Goal: Information Seeking & Learning: Learn about a topic

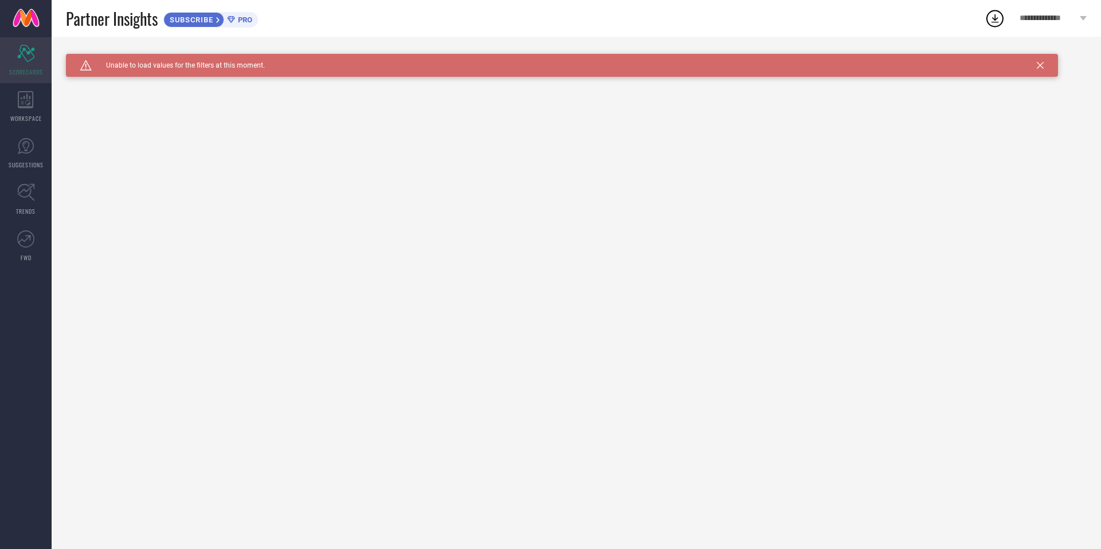
click at [32, 60] on icon "Scorecard" at bounding box center [26, 53] width 18 height 17
click at [1039, 65] on icon at bounding box center [1039, 65] width 7 height 7
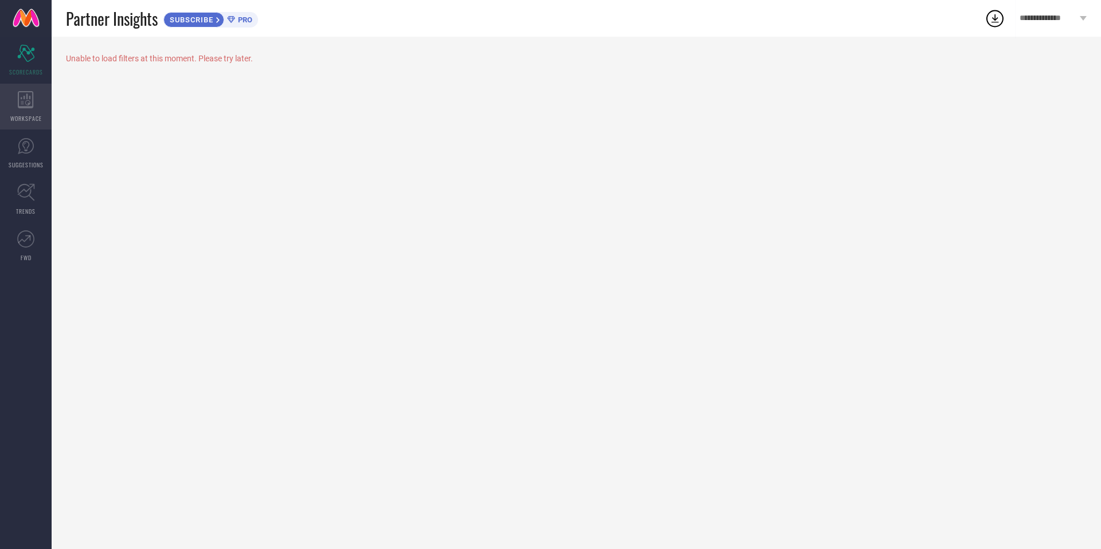
click at [29, 100] on icon at bounding box center [26, 99] width 16 height 17
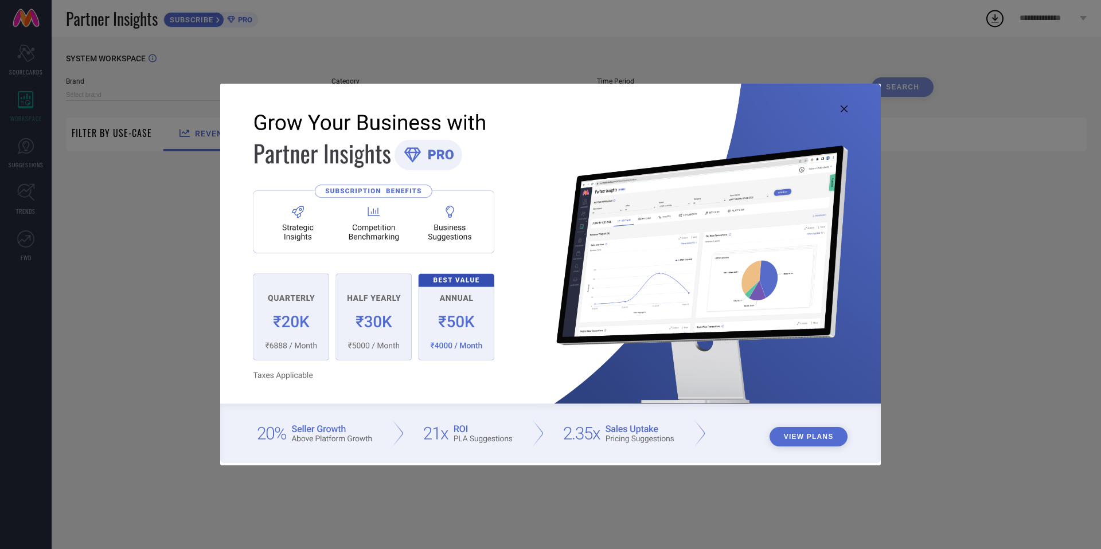
type input "1 STOP FASHION"
type input "All"
click at [844, 111] on icon at bounding box center [843, 108] width 7 height 7
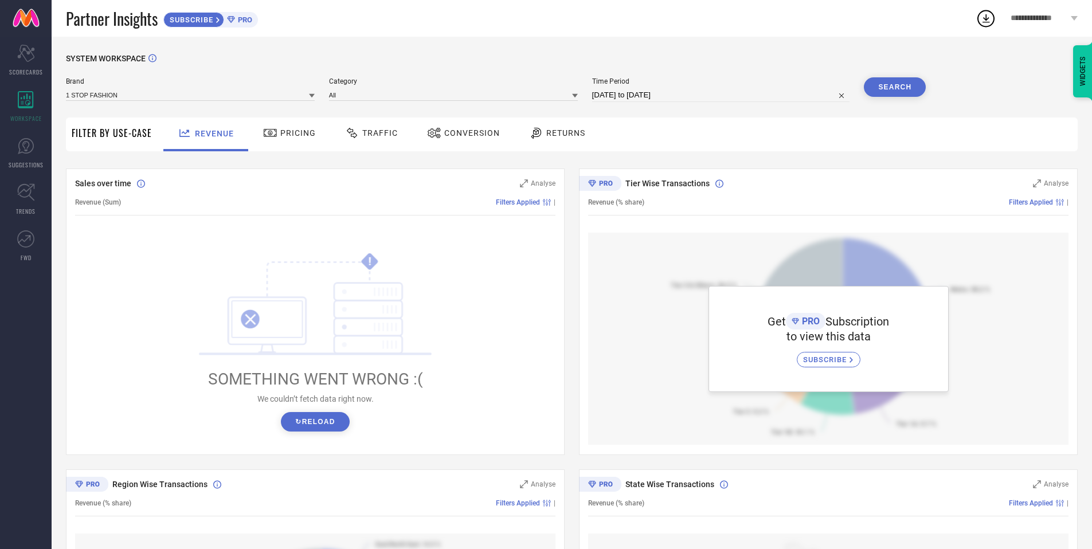
click at [541, 130] on div at bounding box center [537, 133] width 17 height 14
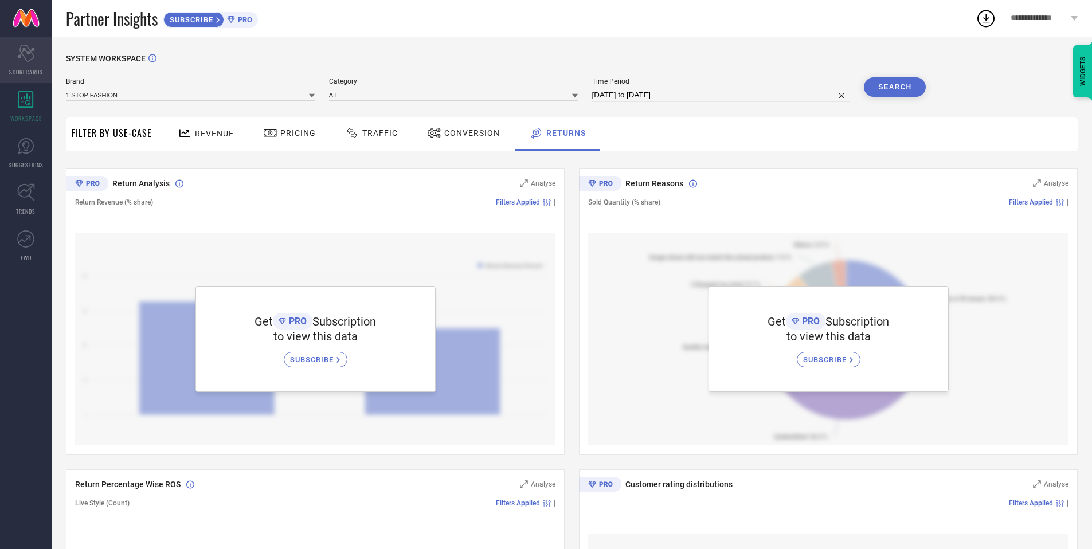
click at [24, 75] on span "SCORECARDS" at bounding box center [26, 72] width 34 height 9
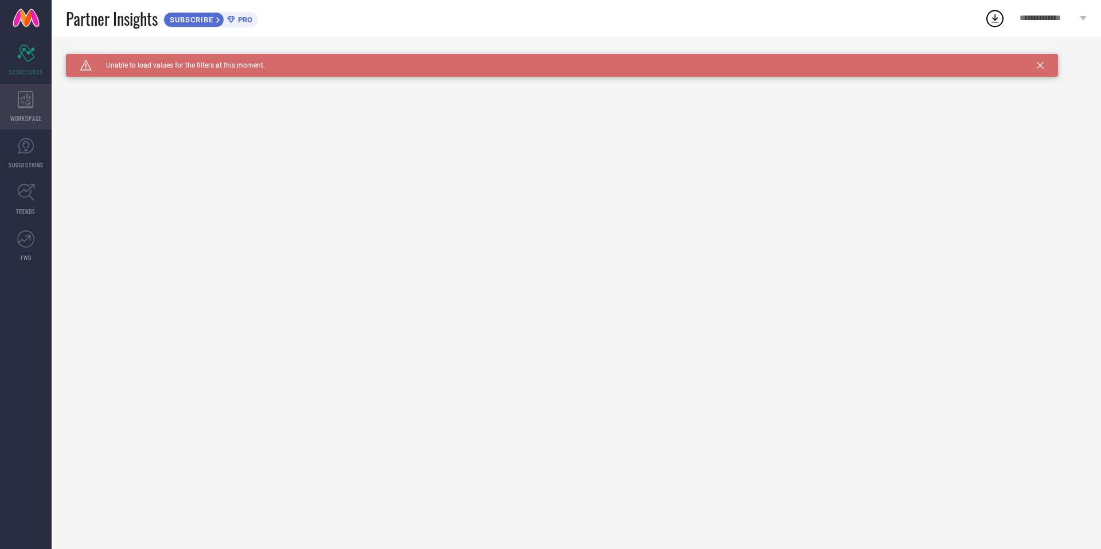
click at [29, 114] on span "WORKSPACE" at bounding box center [26, 118] width 32 height 9
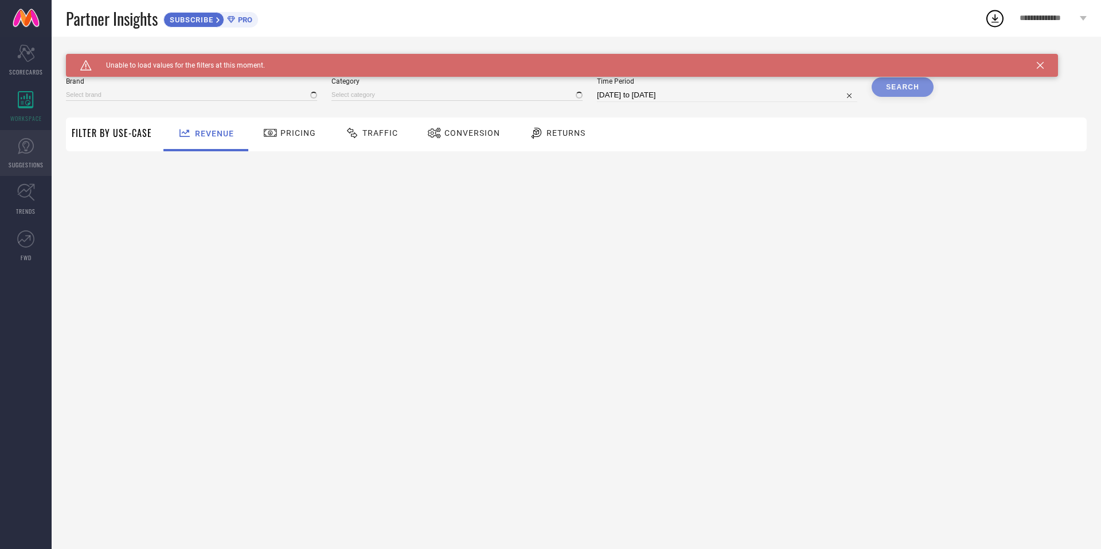
click at [28, 175] on link "SUGGESTIONS" at bounding box center [26, 153] width 52 height 46
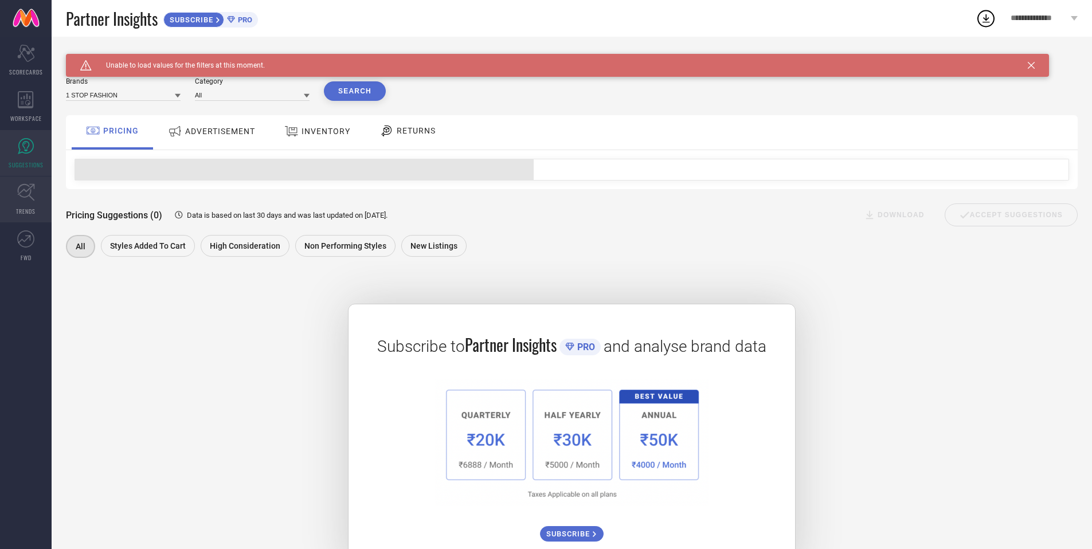
click at [28, 205] on link "TRENDS" at bounding box center [26, 200] width 52 height 46
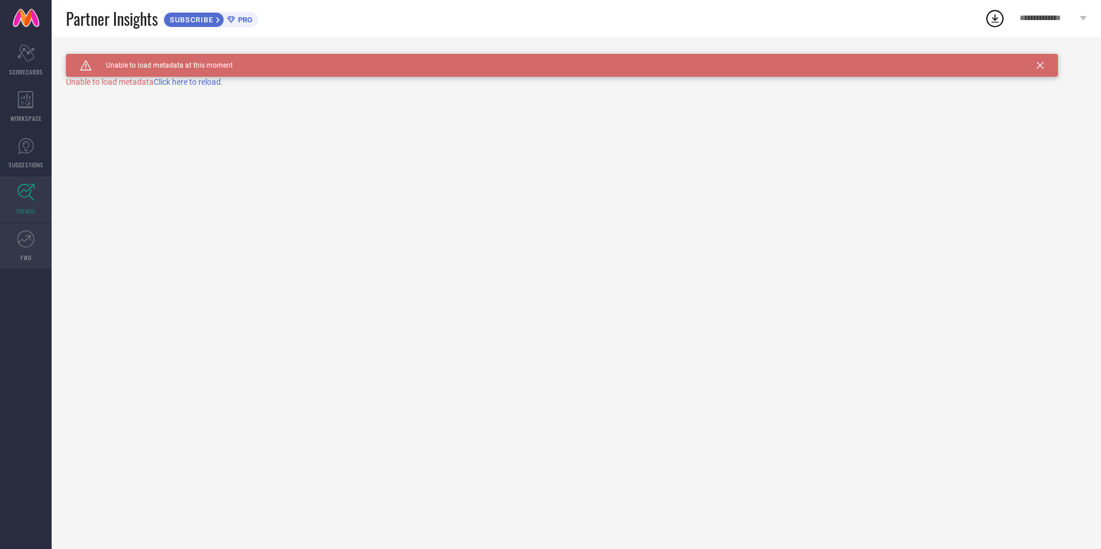
click at [26, 251] on link "FWD" at bounding box center [26, 246] width 52 height 46
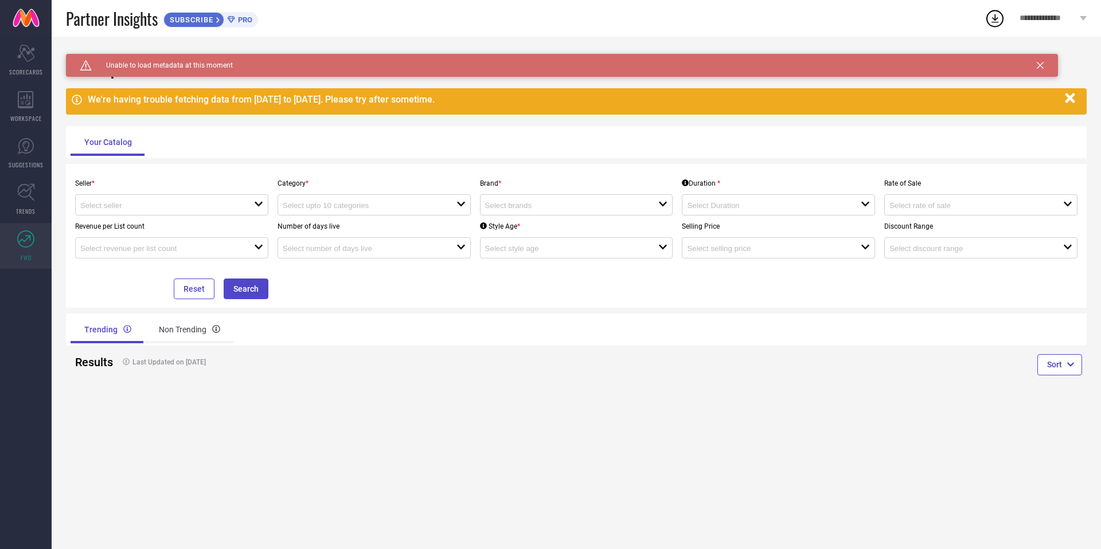
click at [1040, 66] on icon at bounding box center [1039, 65] width 7 height 7
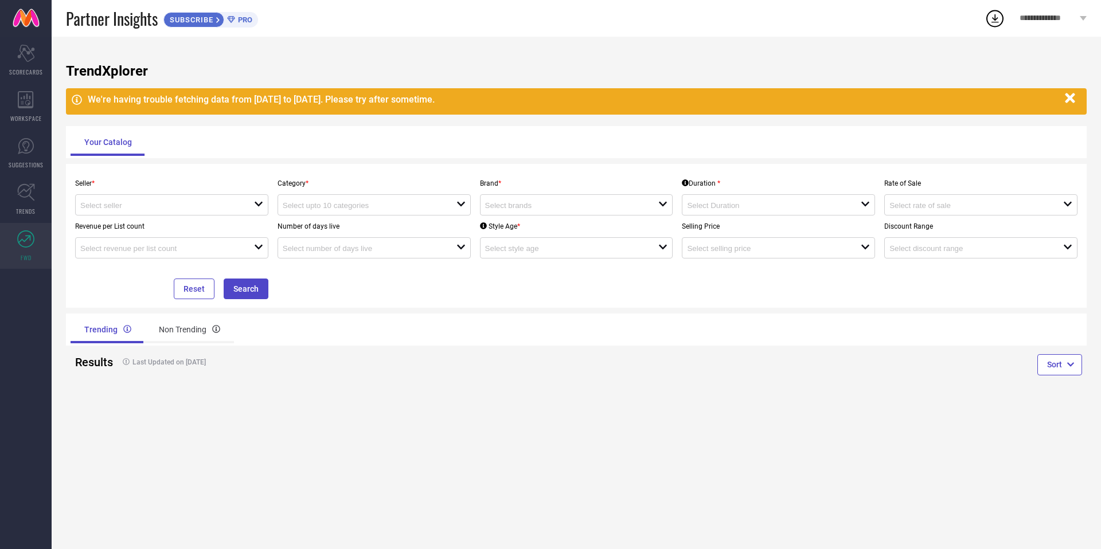
click at [1068, 95] on icon "button" at bounding box center [1070, 98] width 14 height 14
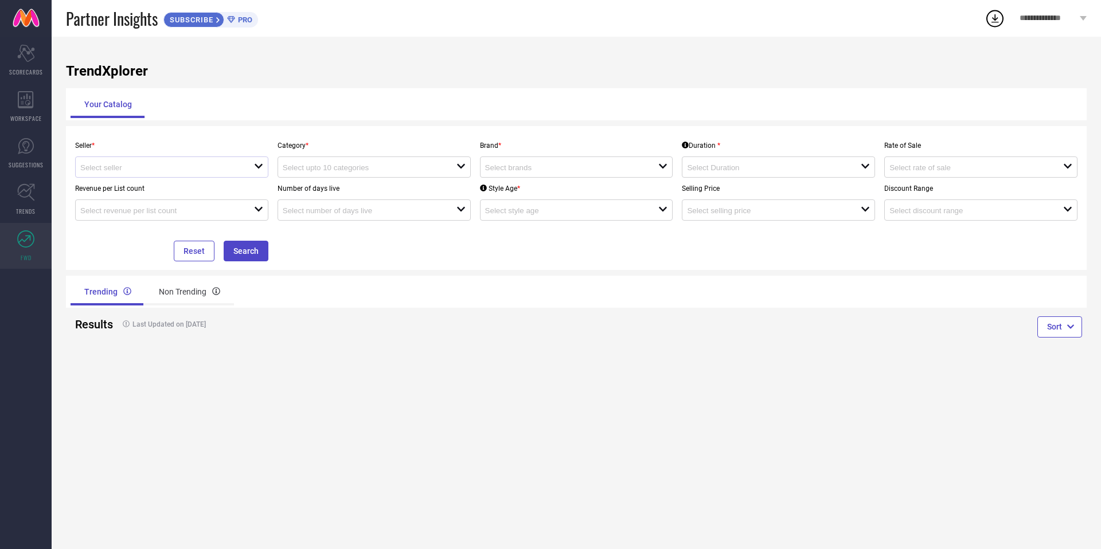
click at [195, 162] on div at bounding box center [167, 167] width 174 height 11
click at [187, 188] on li "Myntra ( MINT_1 )" at bounding box center [172, 188] width 192 height 21
type input "Myntra ( MINT_1 )"
click at [393, 171] on input at bounding box center [361, 167] width 156 height 9
click at [388, 269] on div "Seller * Myntra ( MINT_1 ) Category * close Brand * open Duration * open Rate o…" at bounding box center [576, 198] width 1020 height 144
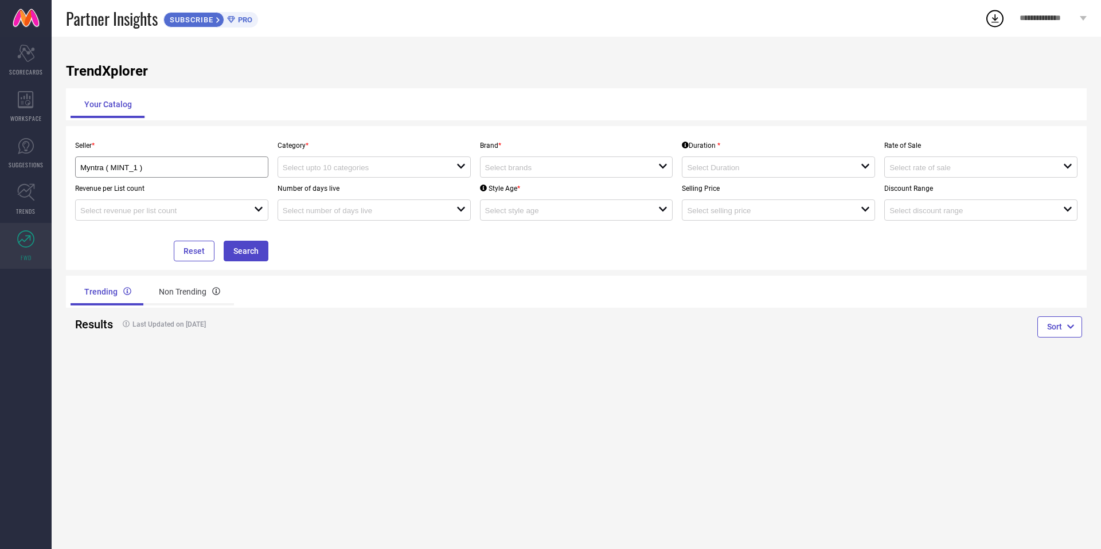
click at [578, 152] on div "Brand * open" at bounding box center [576, 156] width 202 height 43
click at [567, 170] on input at bounding box center [563, 167] width 156 height 9
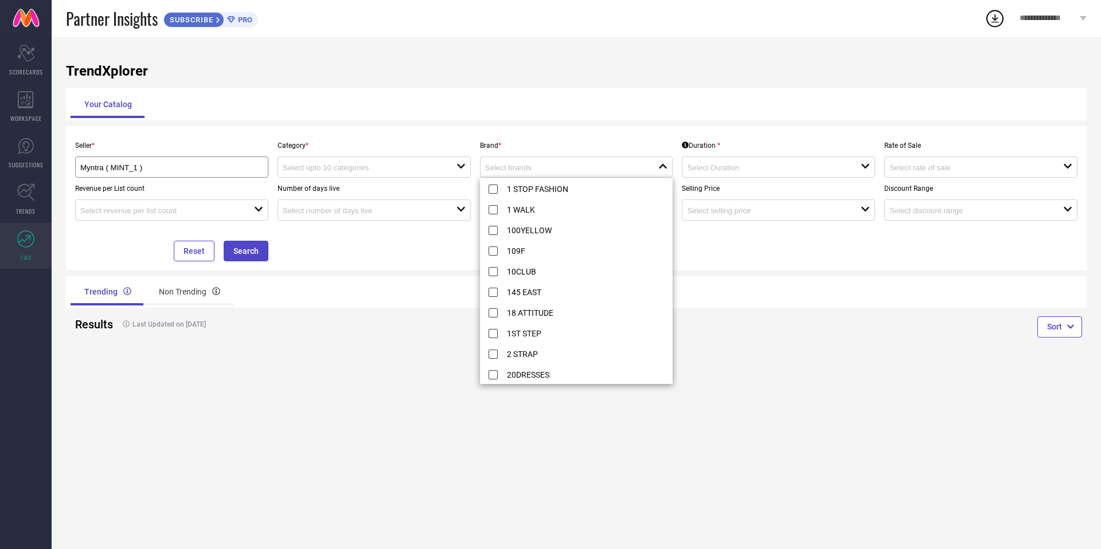
drag, startPoint x: 914, startPoint y: 474, endPoint x: 863, endPoint y: 434, distance: 64.5
click at [912, 475] on div "TrendXplorer Your Catalog Seller * Myntra ( MINT_1 ) Category * open Brand * cl…" at bounding box center [576, 293] width 1049 height 512
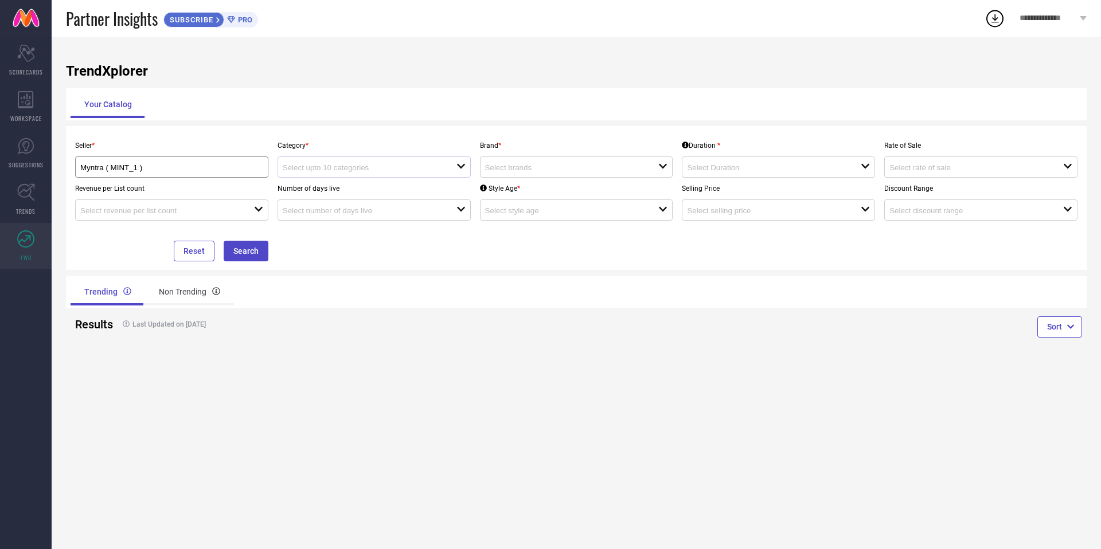
click at [368, 163] on div at bounding box center [370, 167] width 174 height 11
click at [364, 186] on div "No results found" at bounding box center [373, 187] width 193 height 19
click at [246, 253] on button "Search" at bounding box center [246, 251] width 45 height 21
click at [209, 254] on button "Reset" at bounding box center [194, 251] width 41 height 21
click at [195, 165] on input at bounding box center [158, 167] width 156 height 9
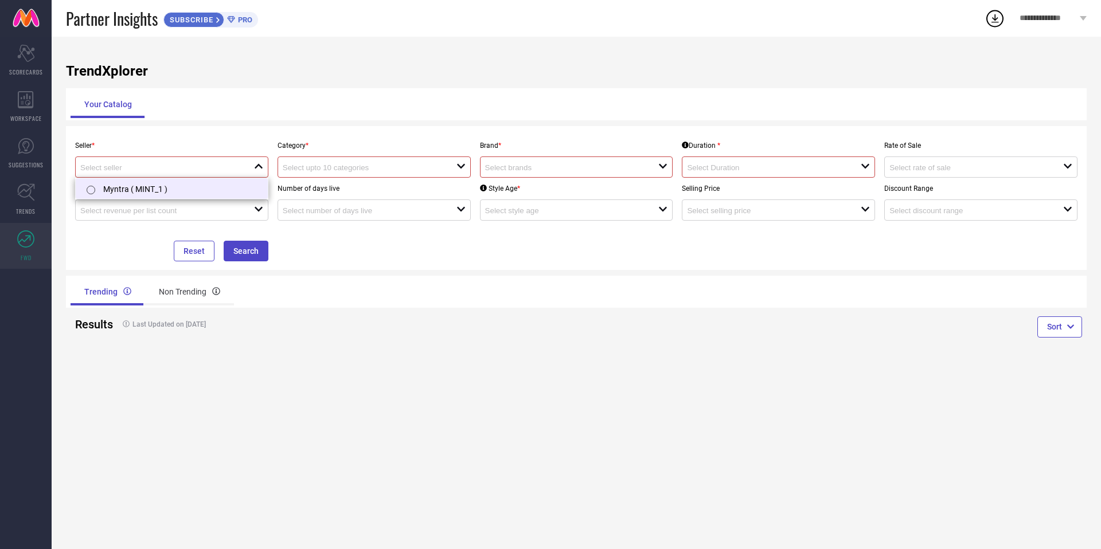
click at [174, 187] on li "Myntra ( MINT_1 )" at bounding box center [172, 188] width 192 height 21
type input "Myntra ( MINT_1 )"
click at [179, 215] on div at bounding box center [167, 210] width 174 height 11
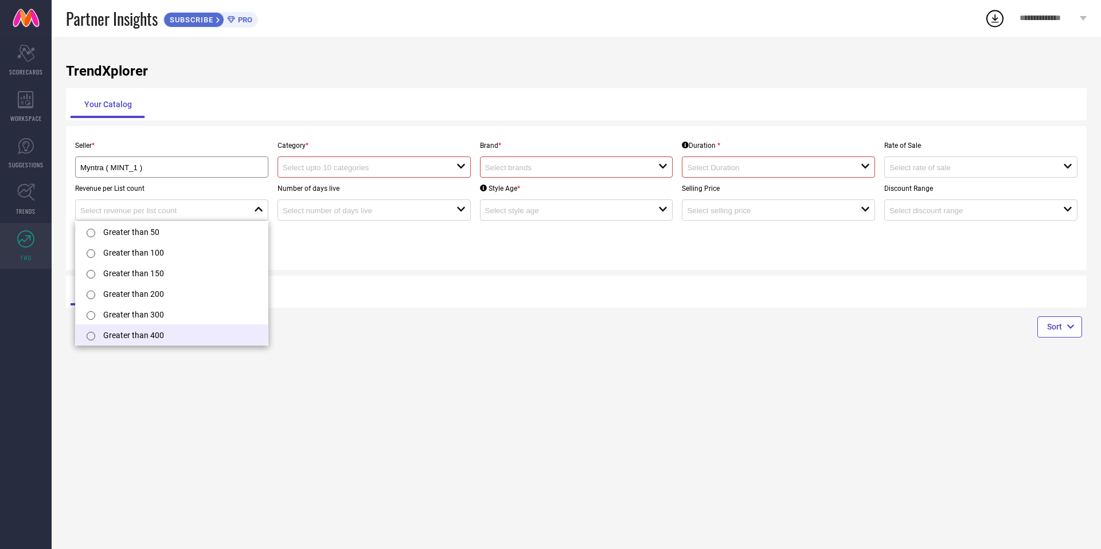
click at [177, 335] on li "Greater than 400" at bounding box center [172, 334] width 192 height 21
type input "Greater than 400"
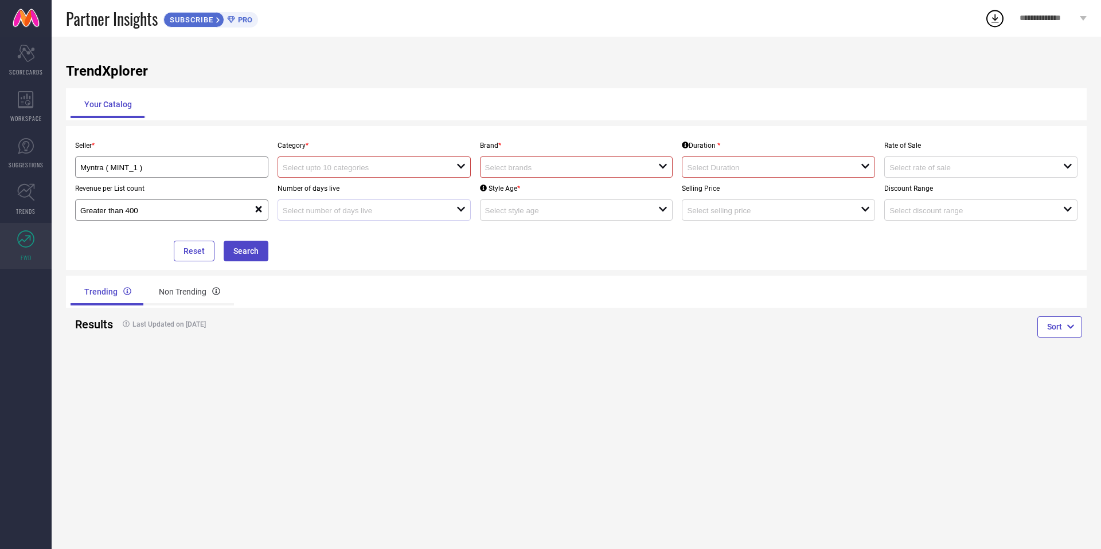
click at [415, 205] on div at bounding box center [370, 210] width 174 height 11
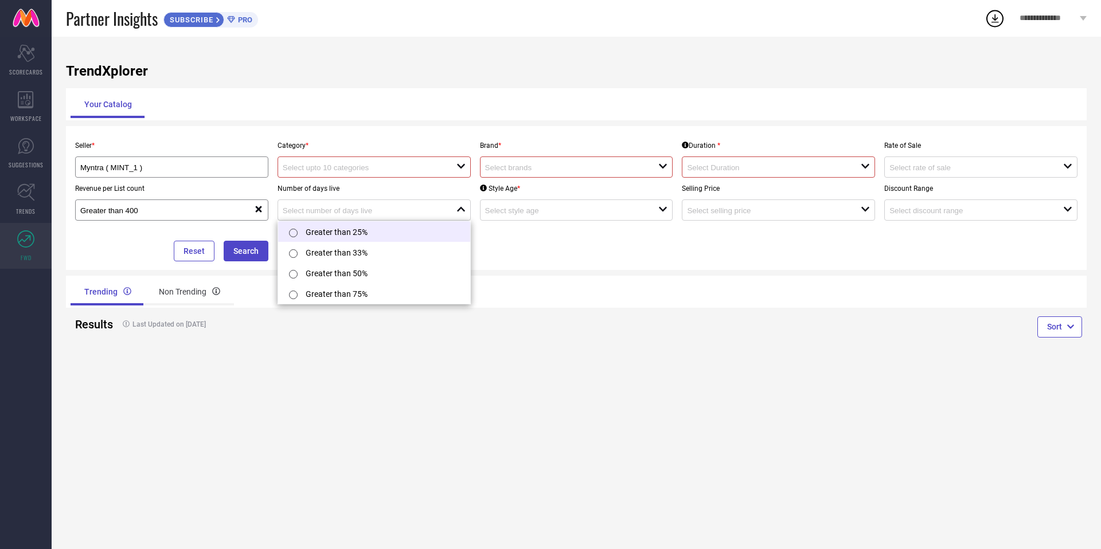
click at [391, 222] on li "Greater than 25%" at bounding box center [374, 231] width 192 height 21
type input "Greater than 25%"
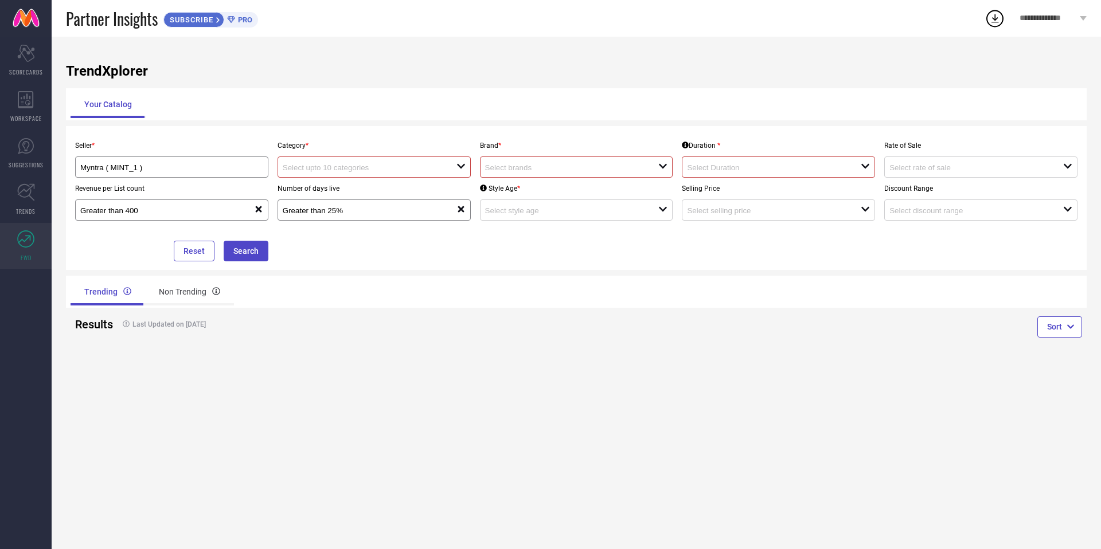
click at [636, 193] on div "Style Age * open" at bounding box center [576, 199] width 202 height 43
click at [619, 212] on input at bounding box center [563, 210] width 156 height 9
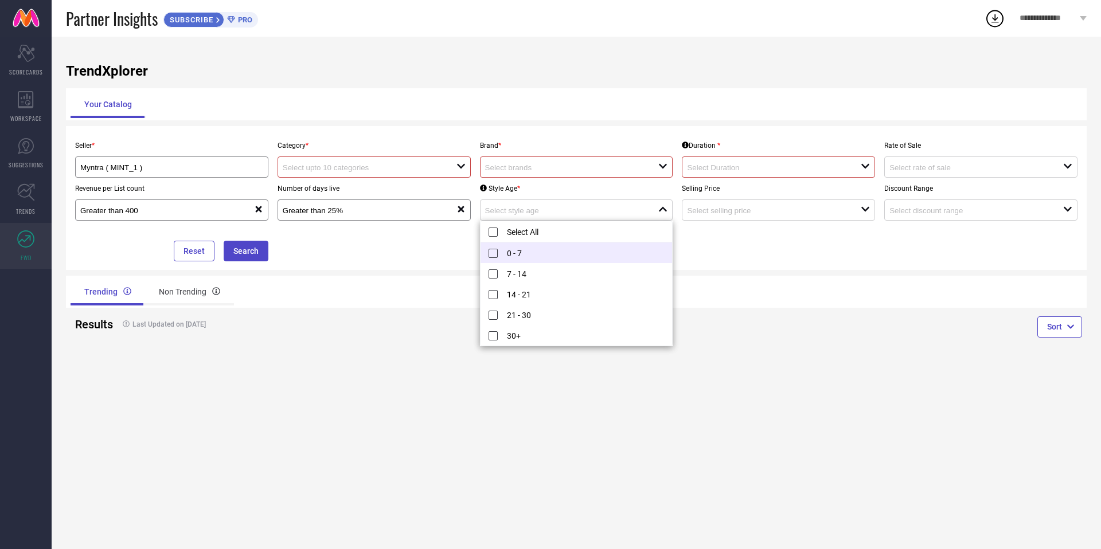
click at [588, 244] on li "0 - 7" at bounding box center [576, 252] width 192 height 21
type input "0 - 7"
click at [755, 209] on input at bounding box center [765, 210] width 156 height 9
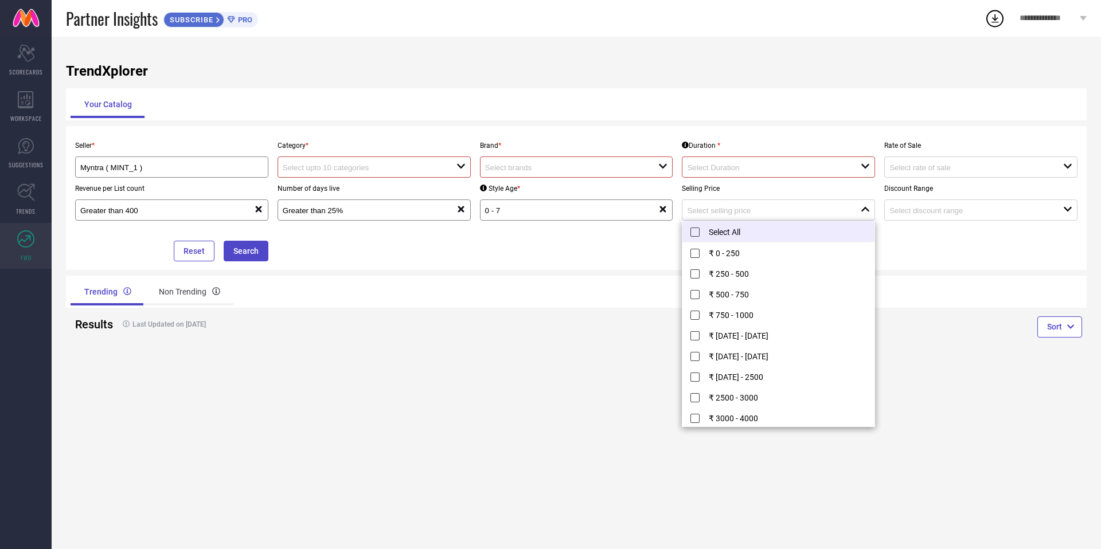
click at [725, 233] on li "Select All" at bounding box center [778, 231] width 192 height 21
type input "₹ 0 - 250, + 11 more"
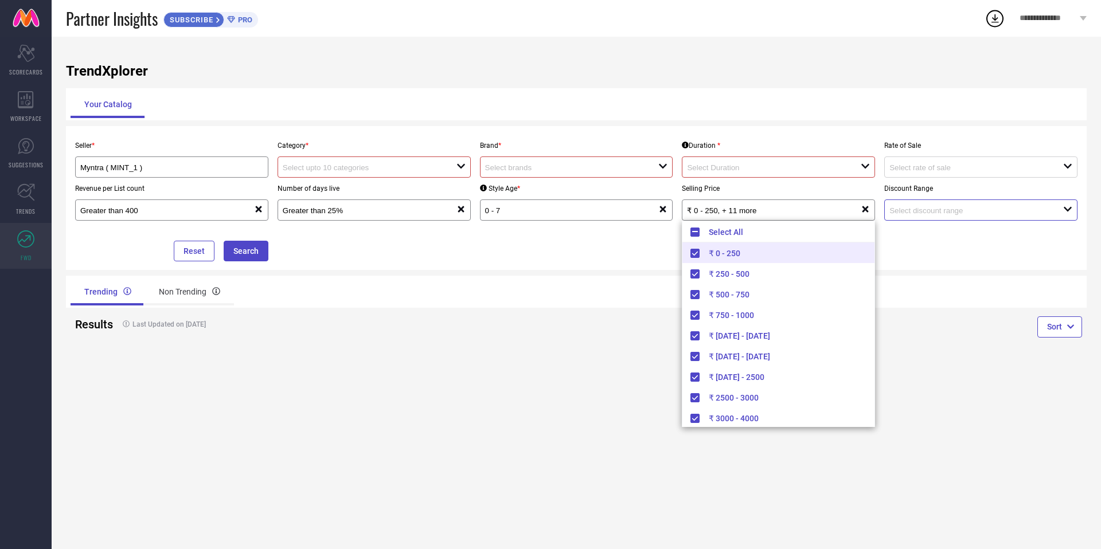
click at [941, 210] on input at bounding box center [967, 210] width 156 height 9
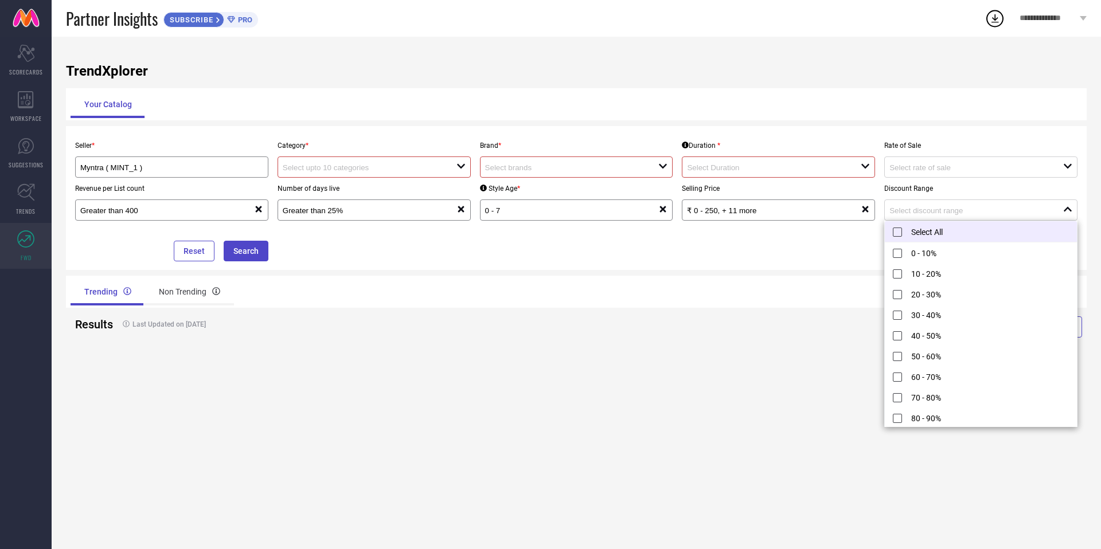
click at [937, 236] on li "Select All" at bounding box center [980, 231] width 192 height 21
type input "0 - 10%, + 10 more"
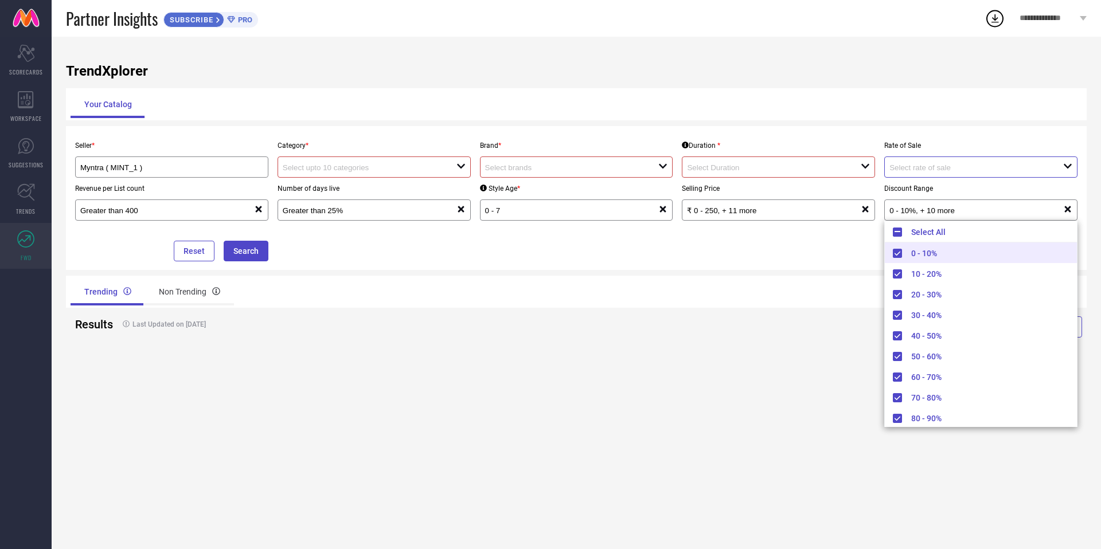
click at [935, 168] on input at bounding box center [967, 167] width 156 height 9
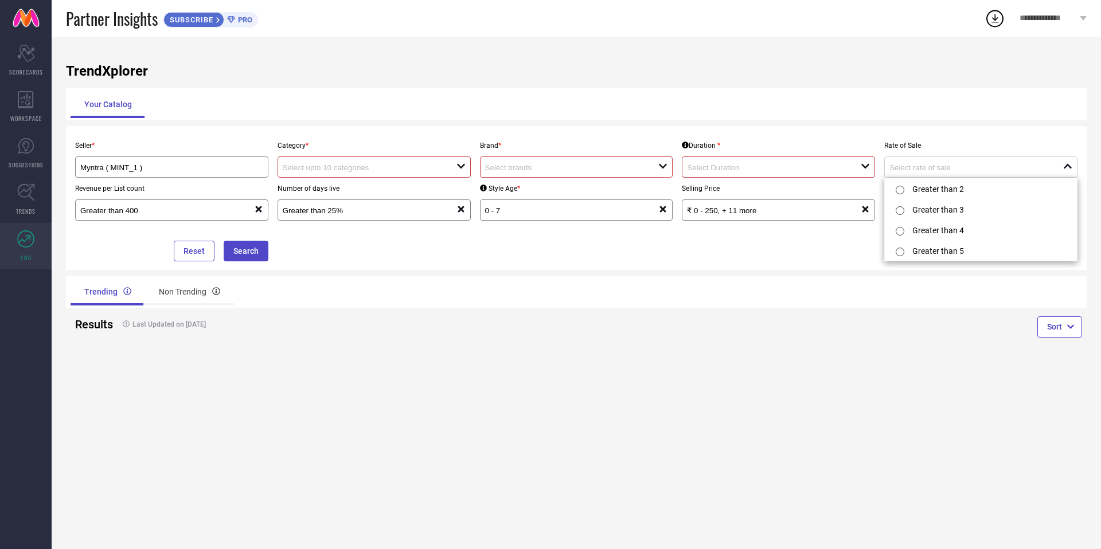
drag, startPoint x: 906, startPoint y: 241, endPoint x: 902, endPoint y: 235, distance: 7.0
click at [906, 241] on div at bounding box center [901, 251] width 21 height 23
type input "Greater than 5"
click at [813, 160] on div "open" at bounding box center [778, 166] width 193 height 21
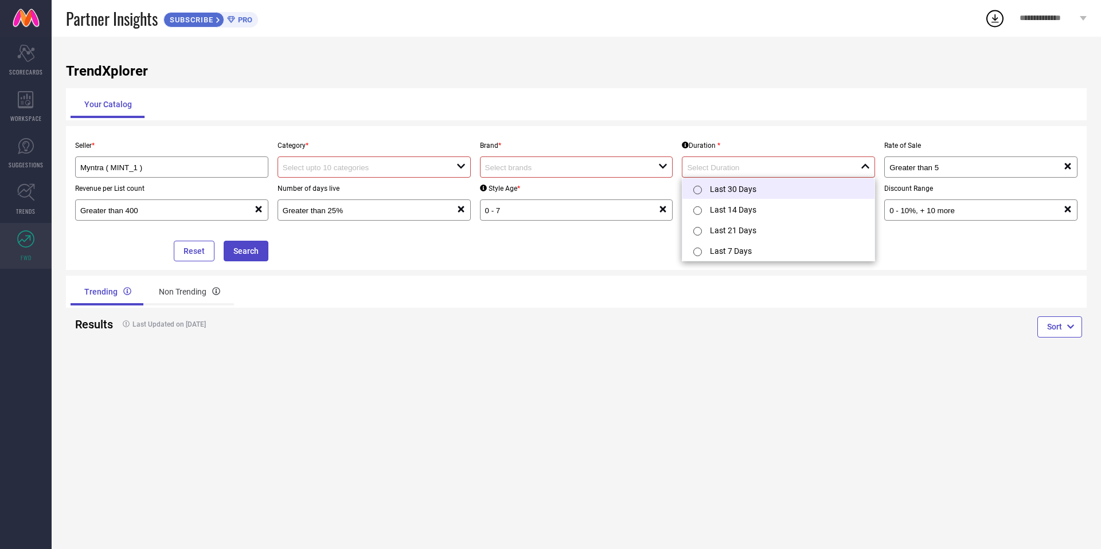
click at [780, 187] on li "Last 30 Days" at bounding box center [778, 188] width 192 height 21
type input "Last 30 Days"
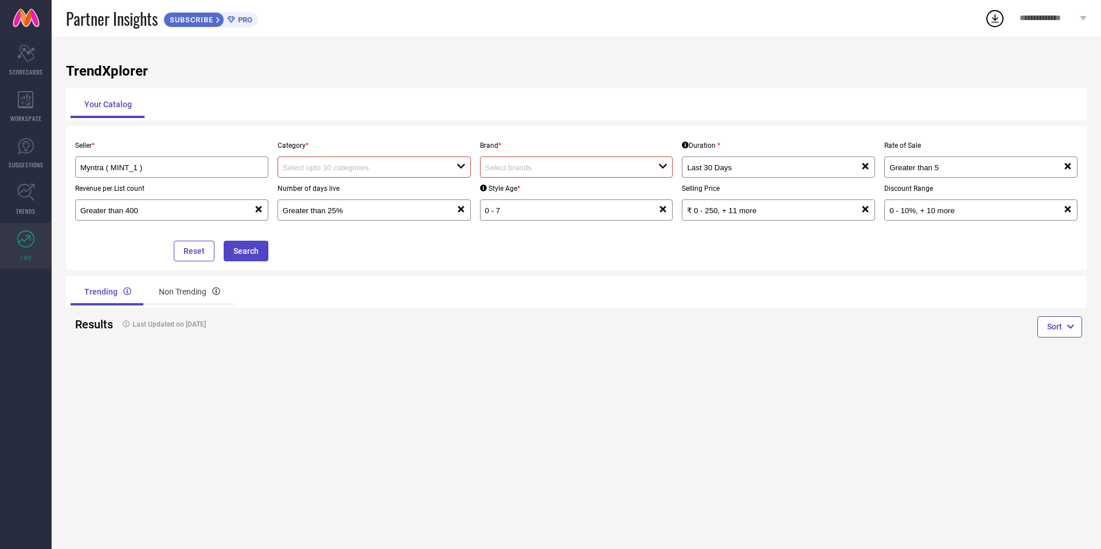
click at [602, 163] on input at bounding box center [563, 167] width 156 height 9
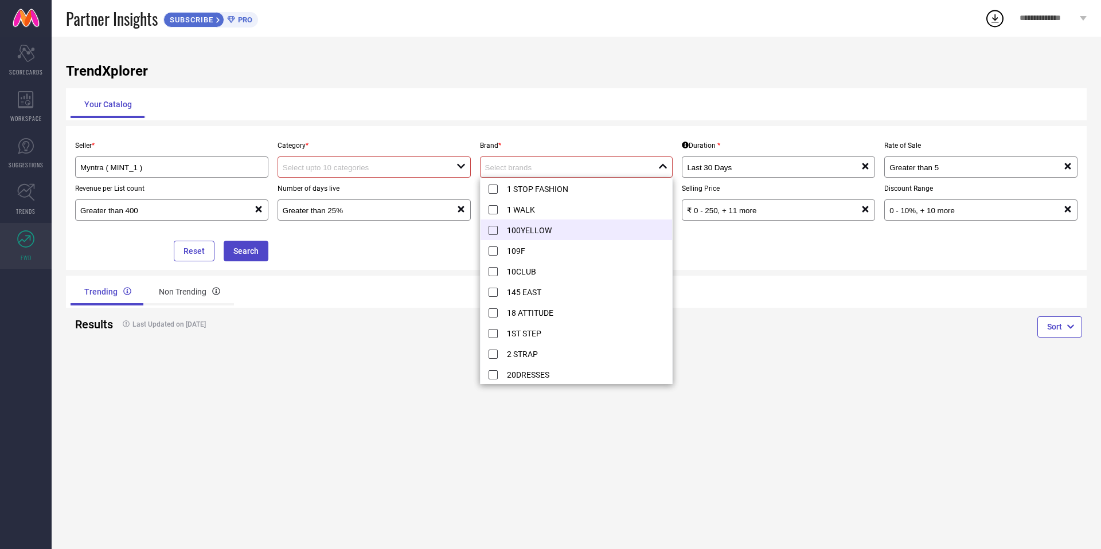
click at [561, 230] on li "100YELLOW" at bounding box center [576, 230] width 192 height 21
type input "100YELLOW"
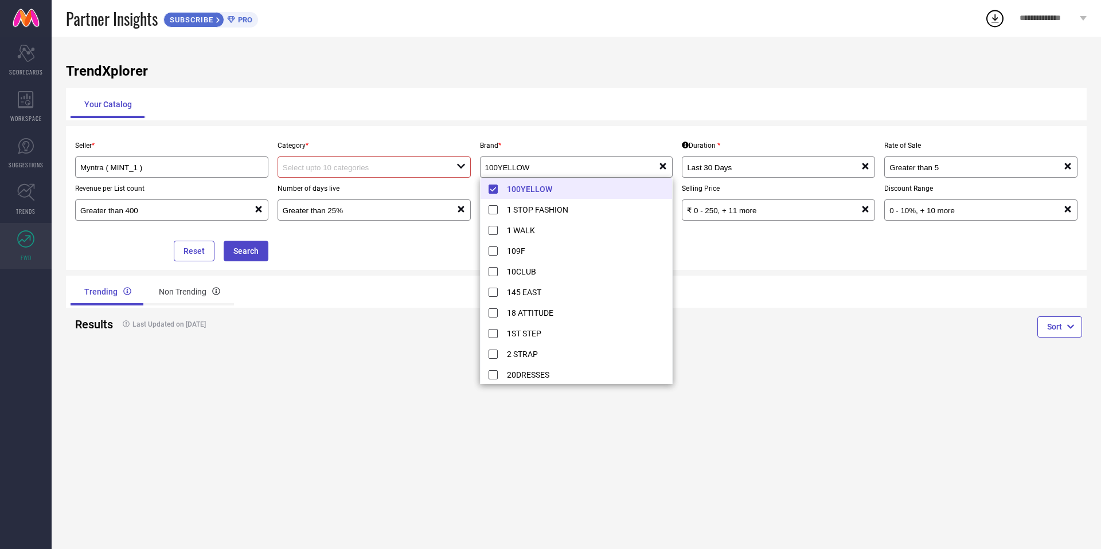
click at [324, 157] on div "open" at bounding box center [373, 166] width 193 height 21
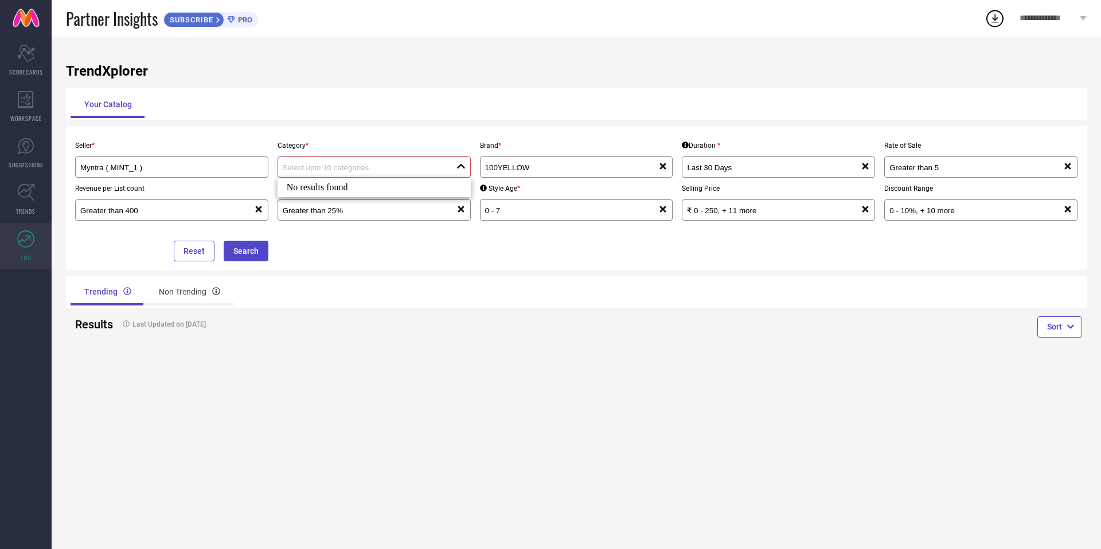
click at [329, 181] on div "No results found" at bounding box center [373, 187] width 193 height 19
click at [254, 253] on button "Search" at bounding box center [246, 251] width 45 height 21
click at [254, 252] on button "Search" at bounding box center [246, 251] width 45 height 21
click at [254, 250] on button "Search" at bounding box center [246, 251] width 45 height 21
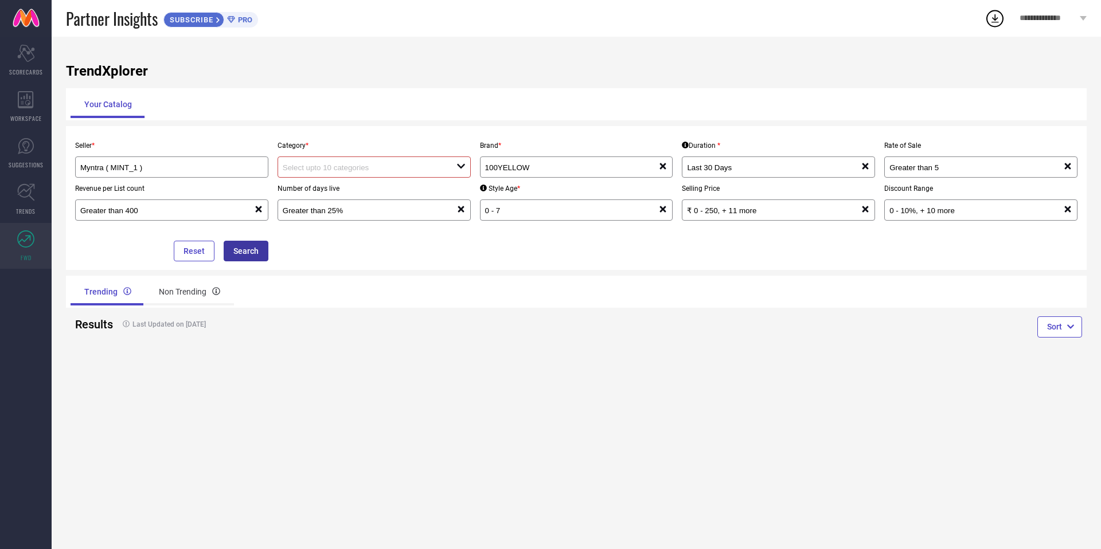
click at [254, 250] on button "Search" at bounding box center [246, 251] width 45 height 21
click at [26, 207] on span "TRENDS" at bounding box center [25, 211] width 19 height 9
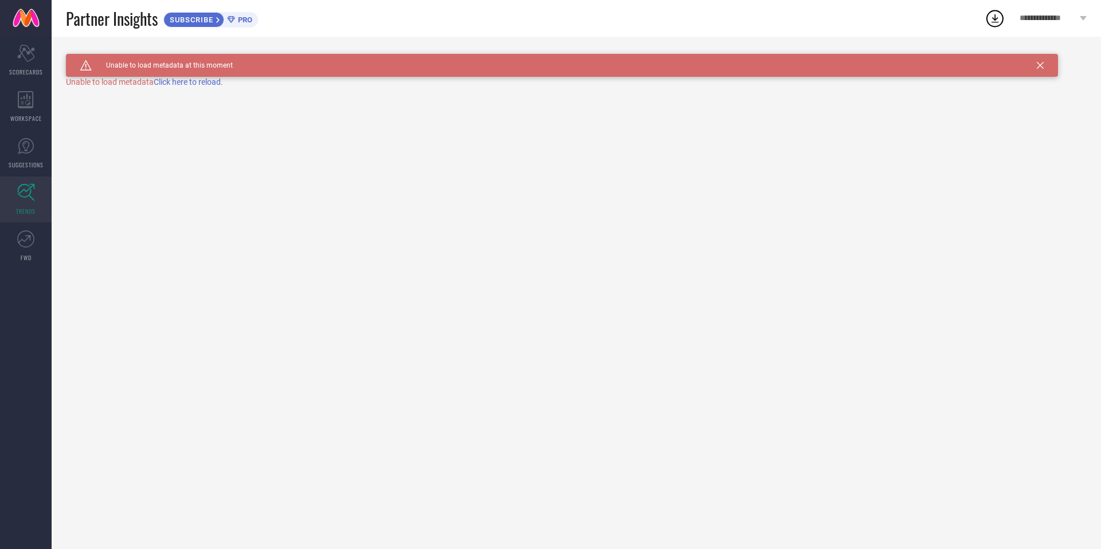
click at [185, 84] on span "Click here to reload." at bounding box center [188, 81] width 69 height 9
click at [18, 153] on icon at bounding box center [25, 146] width 17 height 17
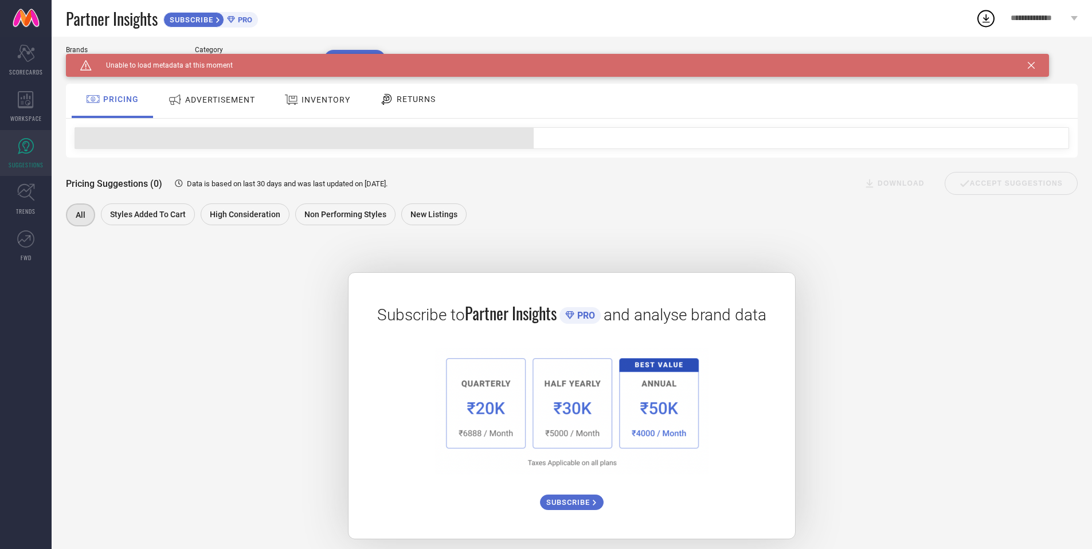
scroll to position [40, 0]
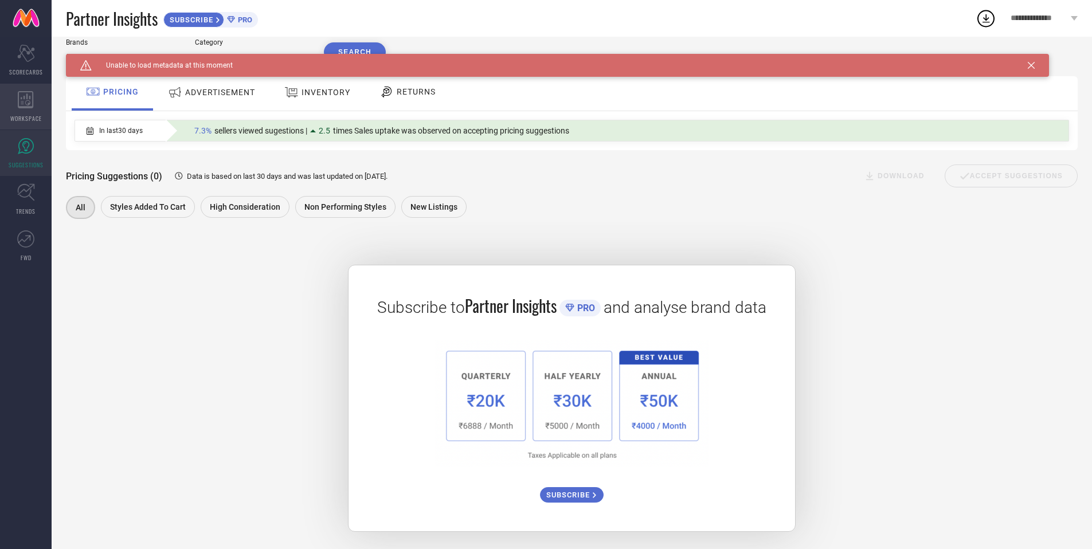
click at [29, 100] on icon at bounding box center [25, 99] width 15 height 17
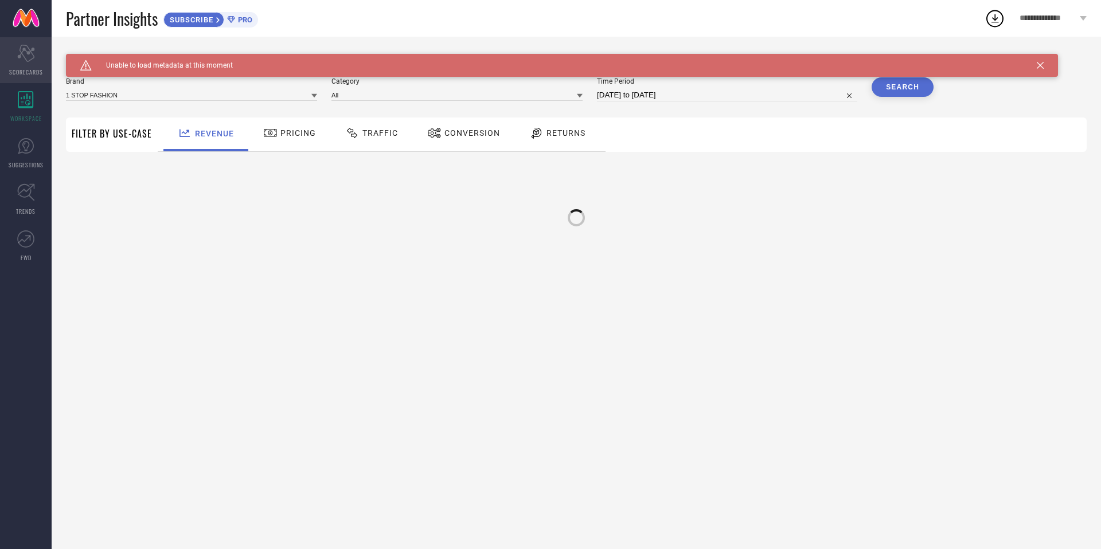
type input "1 STOP FASHION"
type input "All"
click at [22, 63] on div "Scorecard SCORECARDS" at bounding box center [26, 60] width 52 height 46
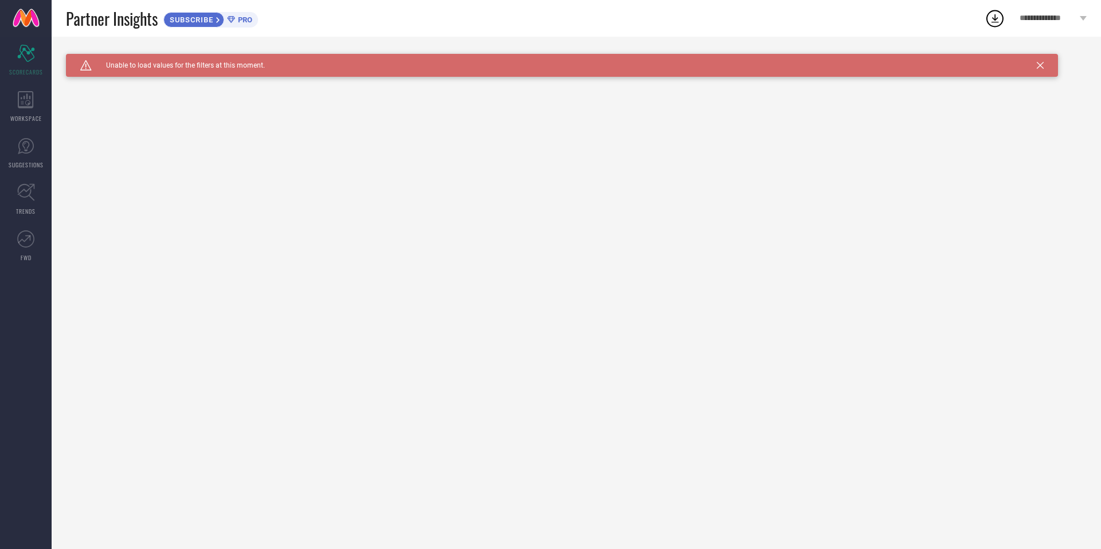
click at [217, 17] on icon at bounding box center [218, 20] width 5 height 7
click at [21, 141] on icon at bounding box center [26, 146] width 16 height 16
